Goal: Check status

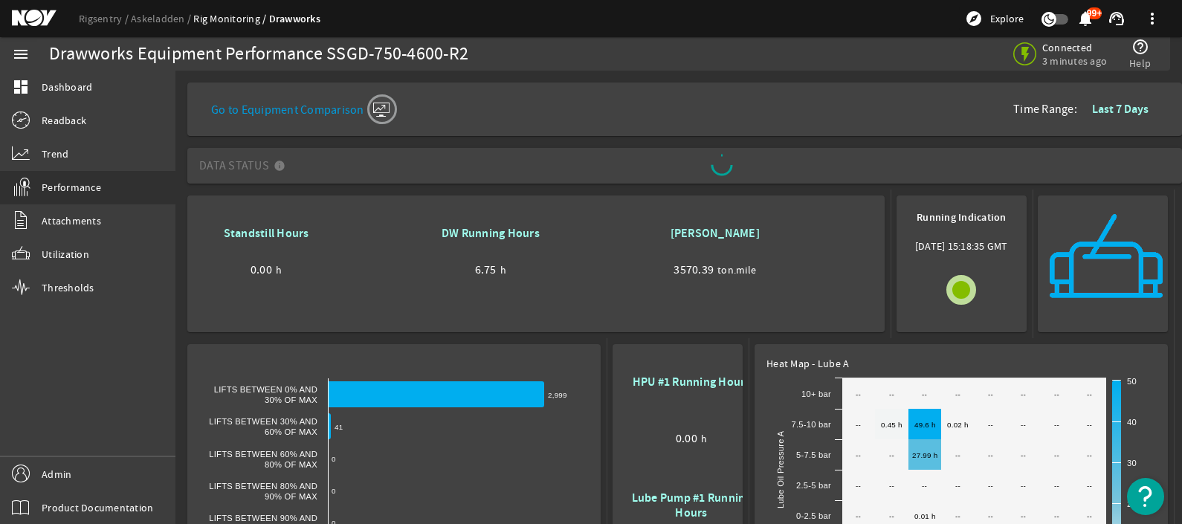
drag, startPoint x: 691, startPoint y: 0, endPoint x: 698, endPoint y: 323, distance: 323.4
click at [698, 323] on mat-card "Standstill Hours 0.00 h DW Running Hours 6.75 h Ton Miles 3570.39 ton.mile" at bounding box center [535, 264] width 697 height 137
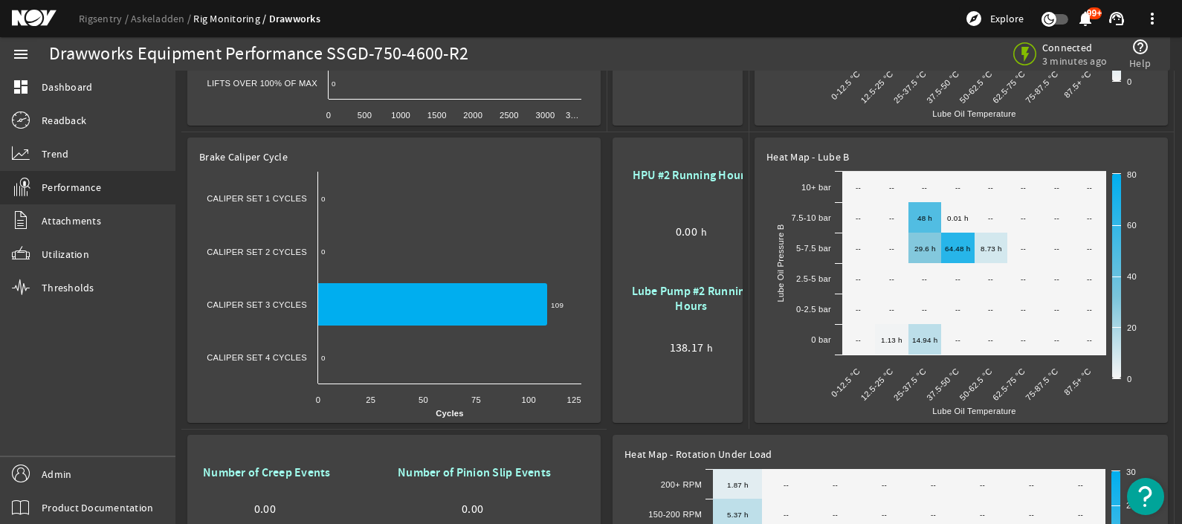
scroll to position [502, 0]
